Goal: Task Accomplishment & Management: Manage account settings

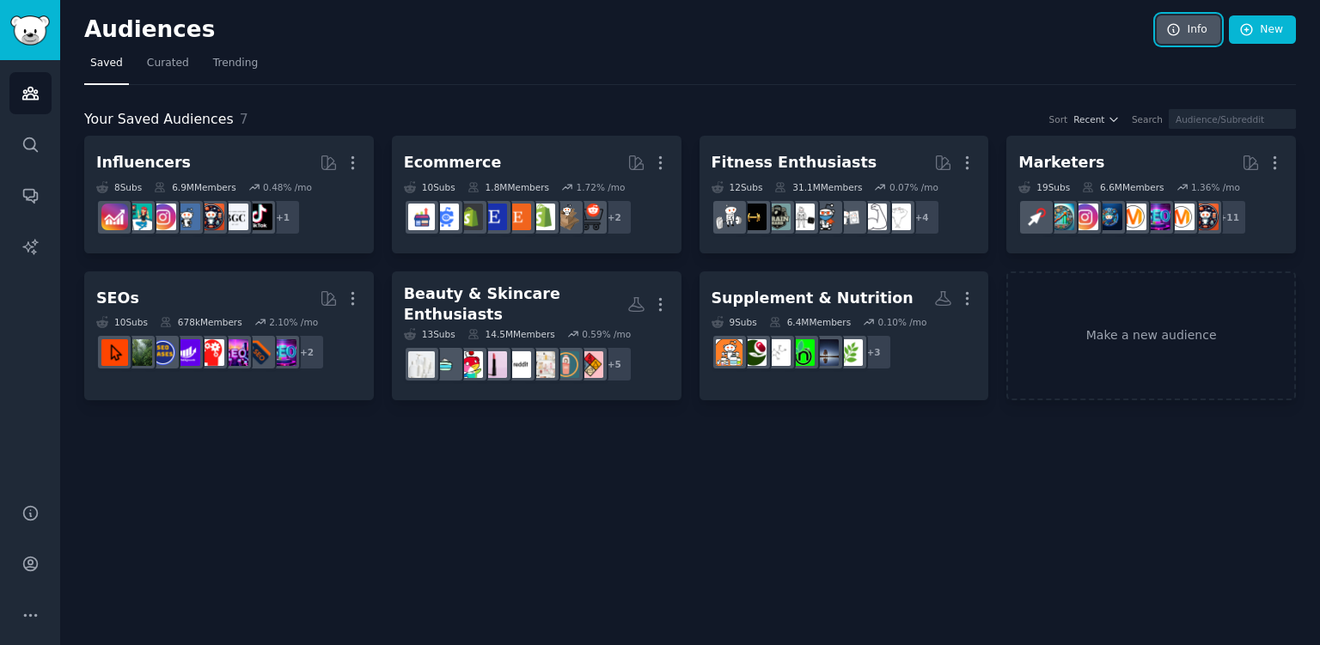
click at [1194, 30] on link "Info" at bounding box center [1189, 29] width 64 height 29
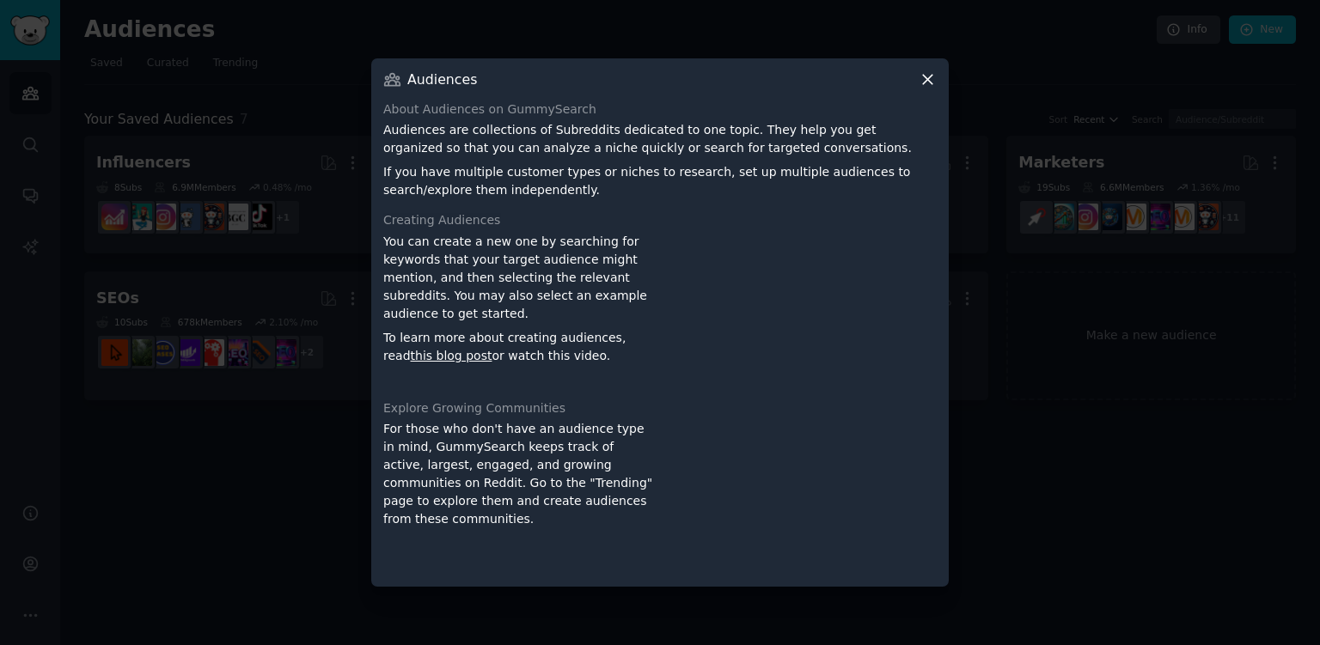
click at [925, 78] on icon at bounding box center [928, 79] width 18 height 18
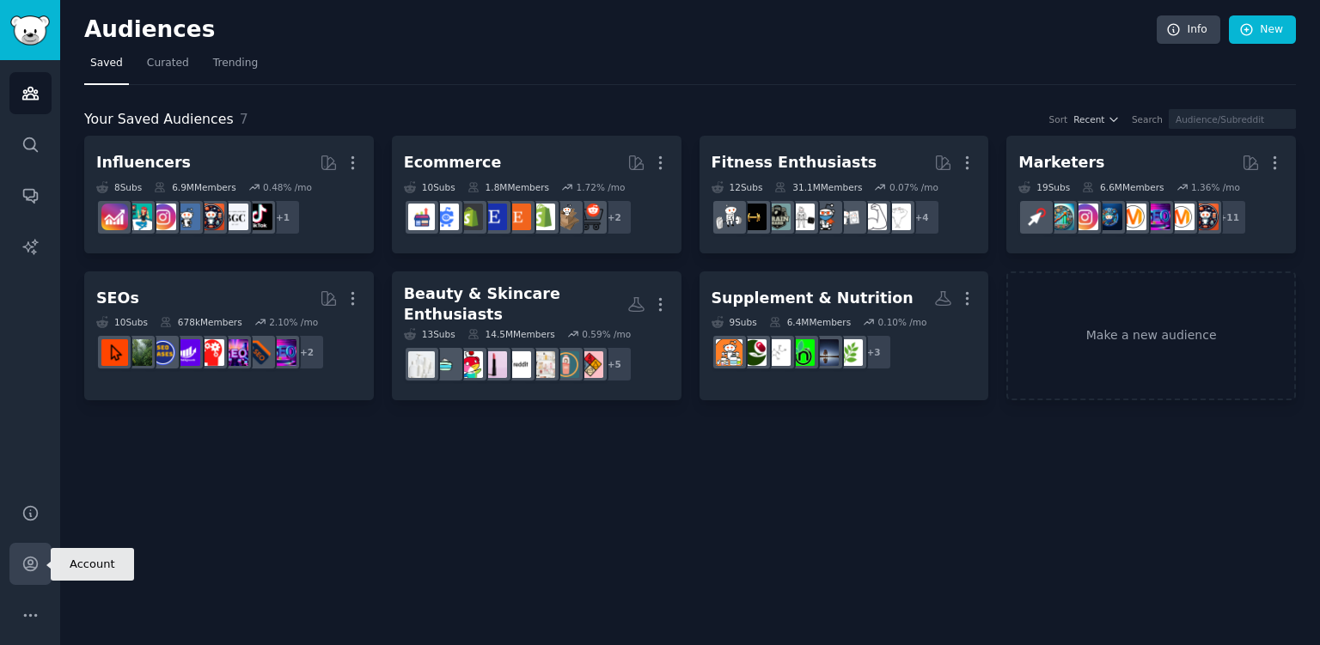
click at [21, 561] on icon "Sidebar" at bounding box center [30, 564] width 18 height 18
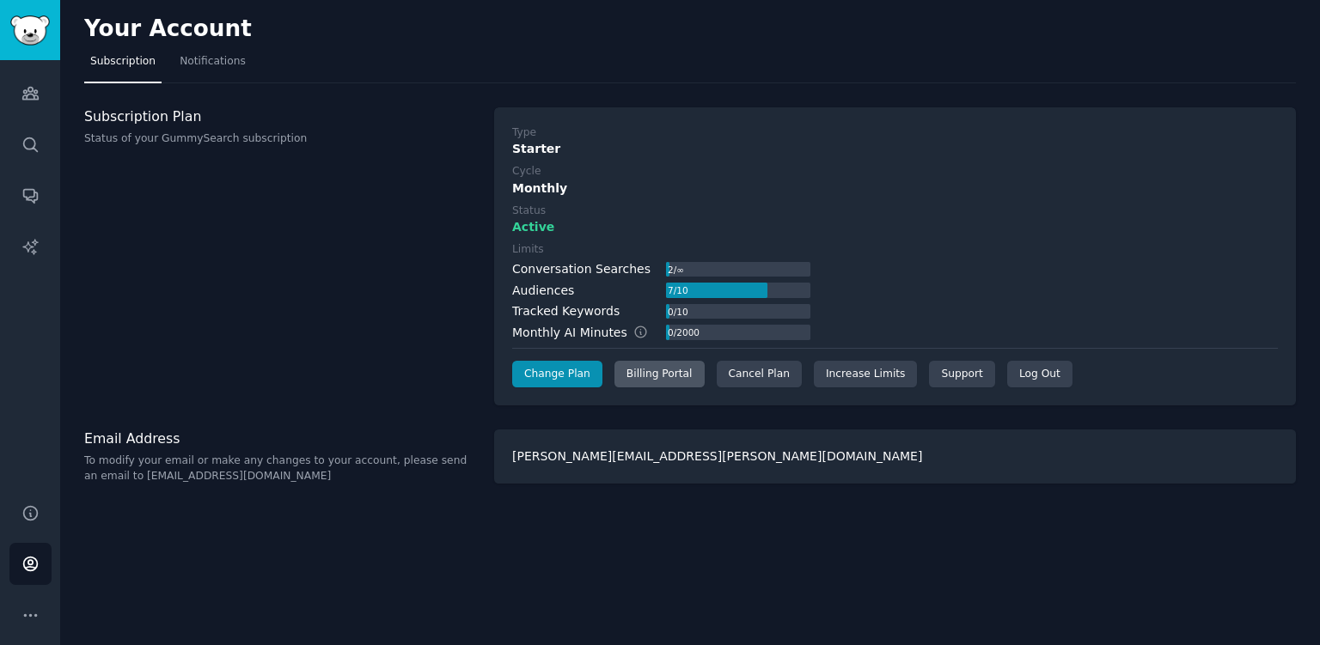
click at [648, 379] on div "Billing Portal" at bounding box center [659, 375] width 90 height 28
